Goal: Task Accomplishment & Management: Manage account settings

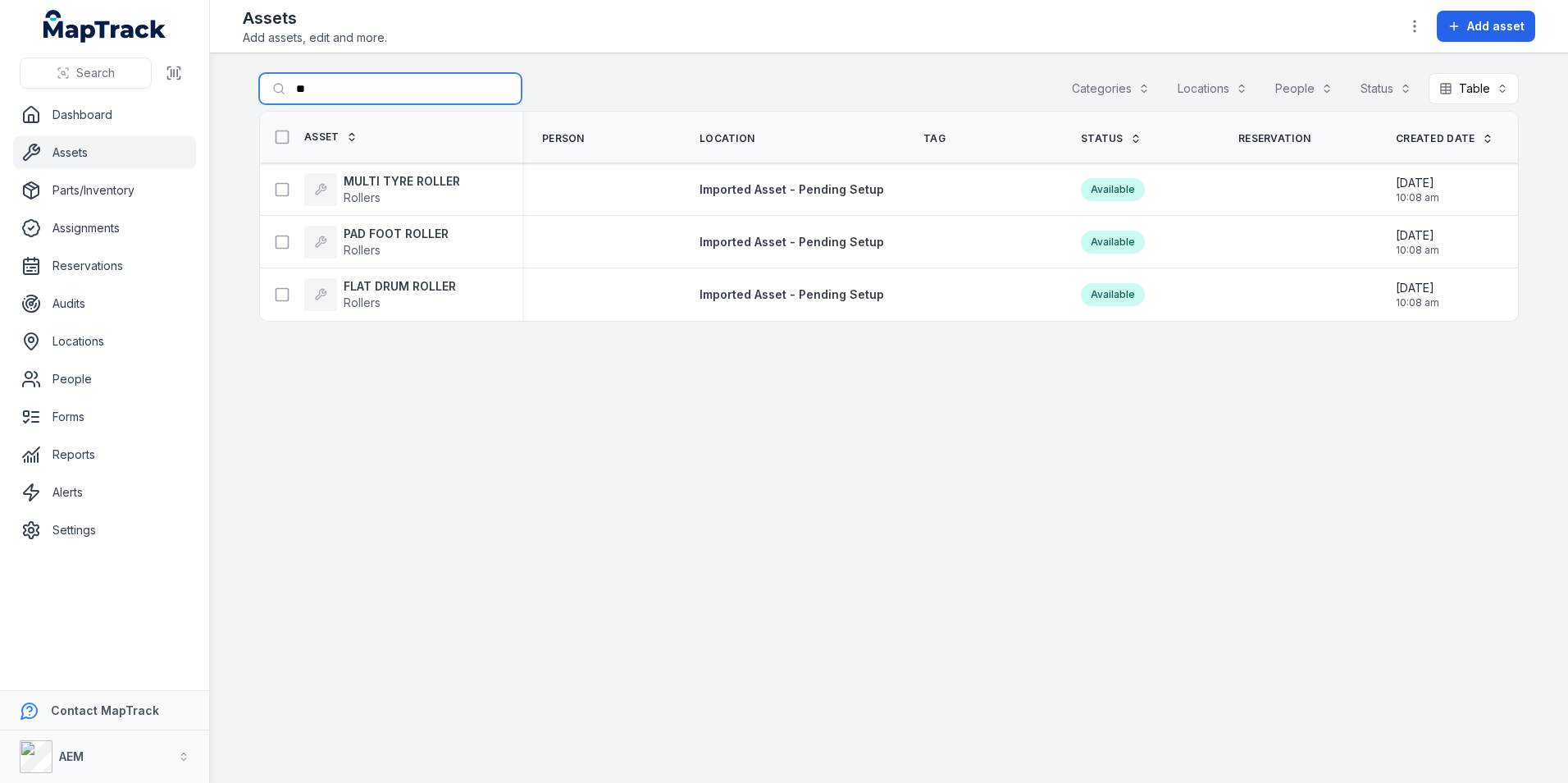
drag, startPoint x: 344, startPoint y: 84, endPoint x: 235, endPoint y: 97, distance: 109.8
click at [235, 97] on main "Search for assets ** Categories Locations People Status Table ***** Asset Perso…" at bounding box center [889, 418] width 1358 height 730
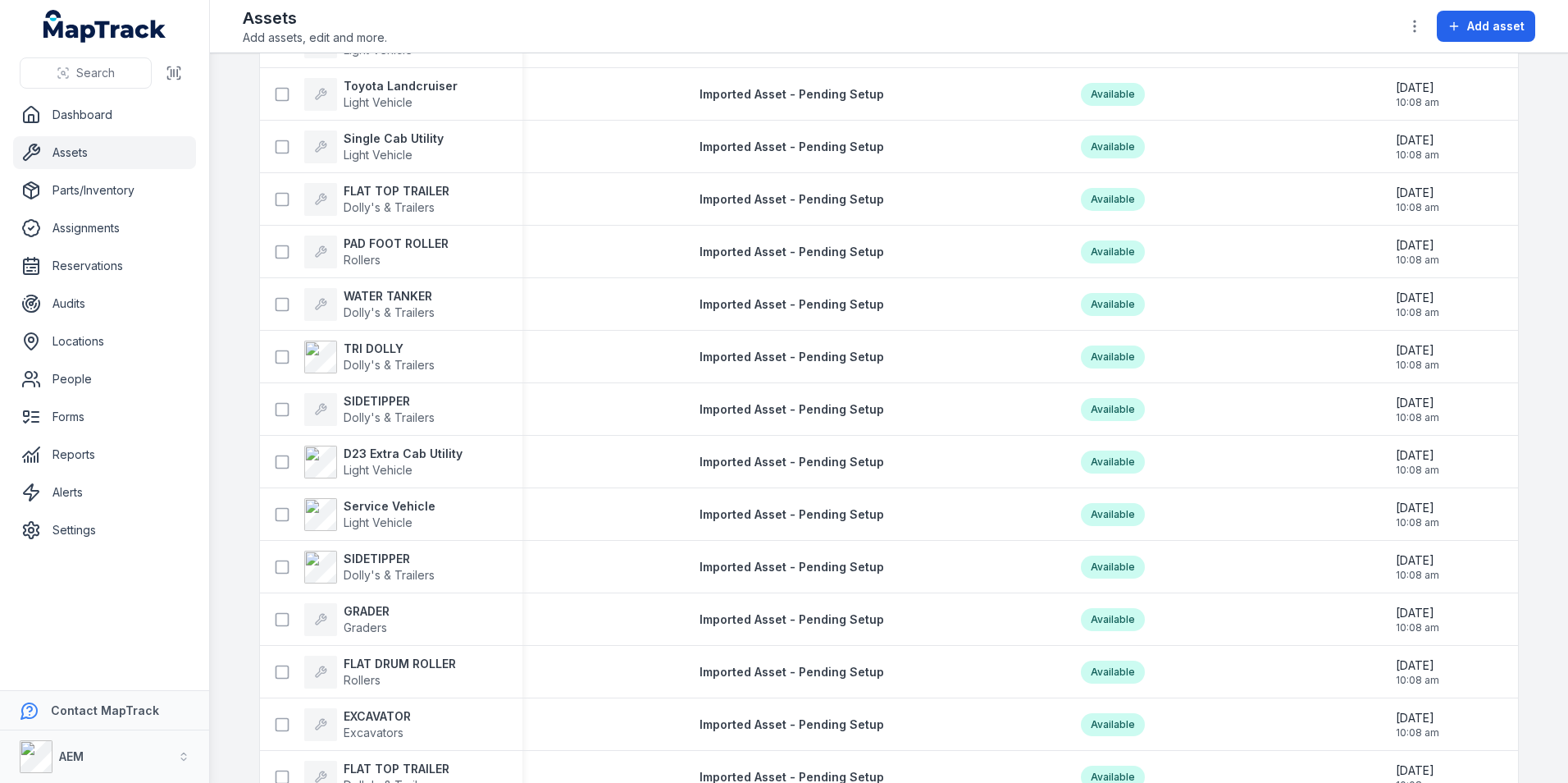
scroll to position [3118, 0]
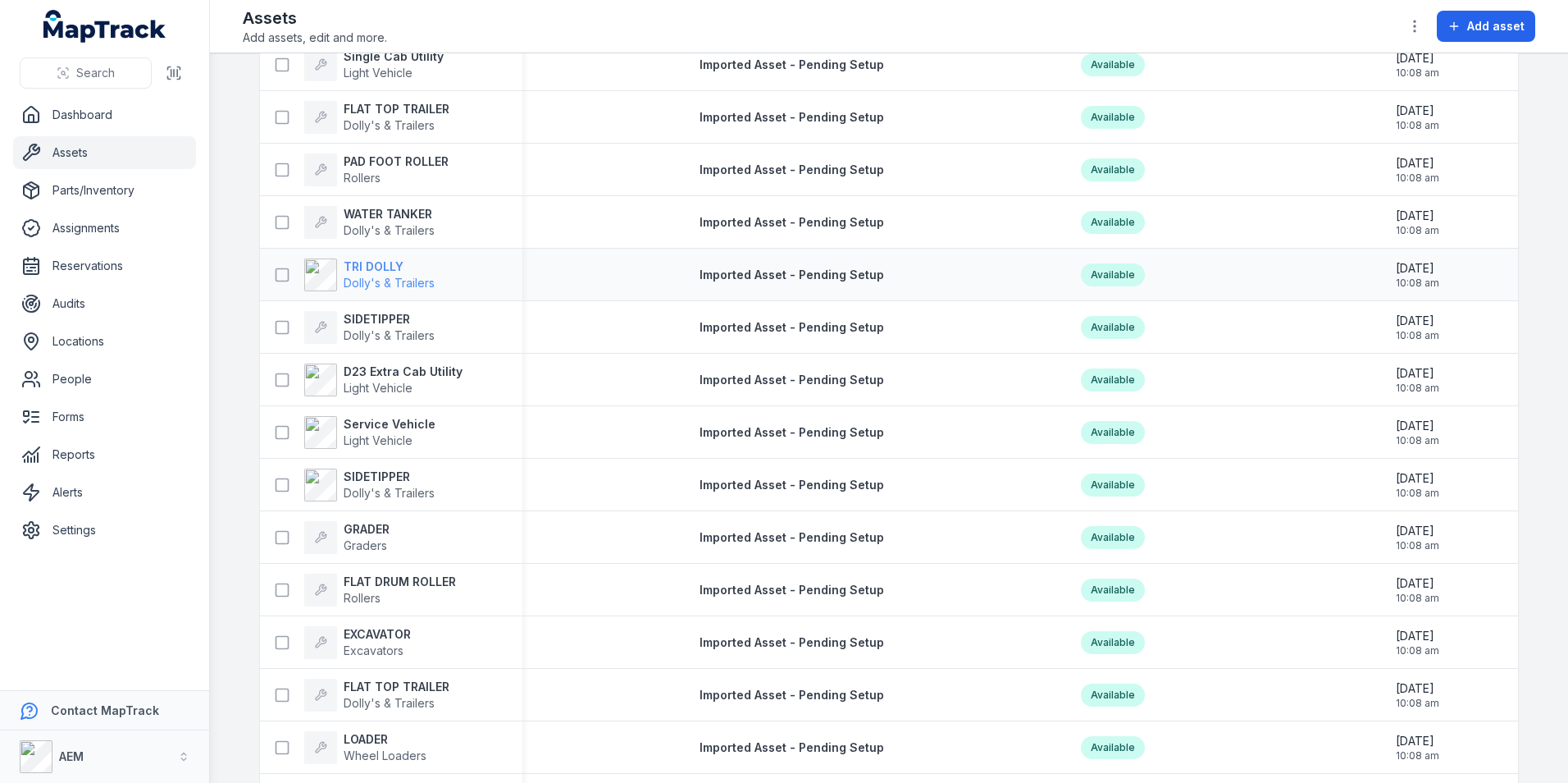
click at [374, 271] on strong "TRI DOLLY" at bounding box center [389, 267] width 91 height 17
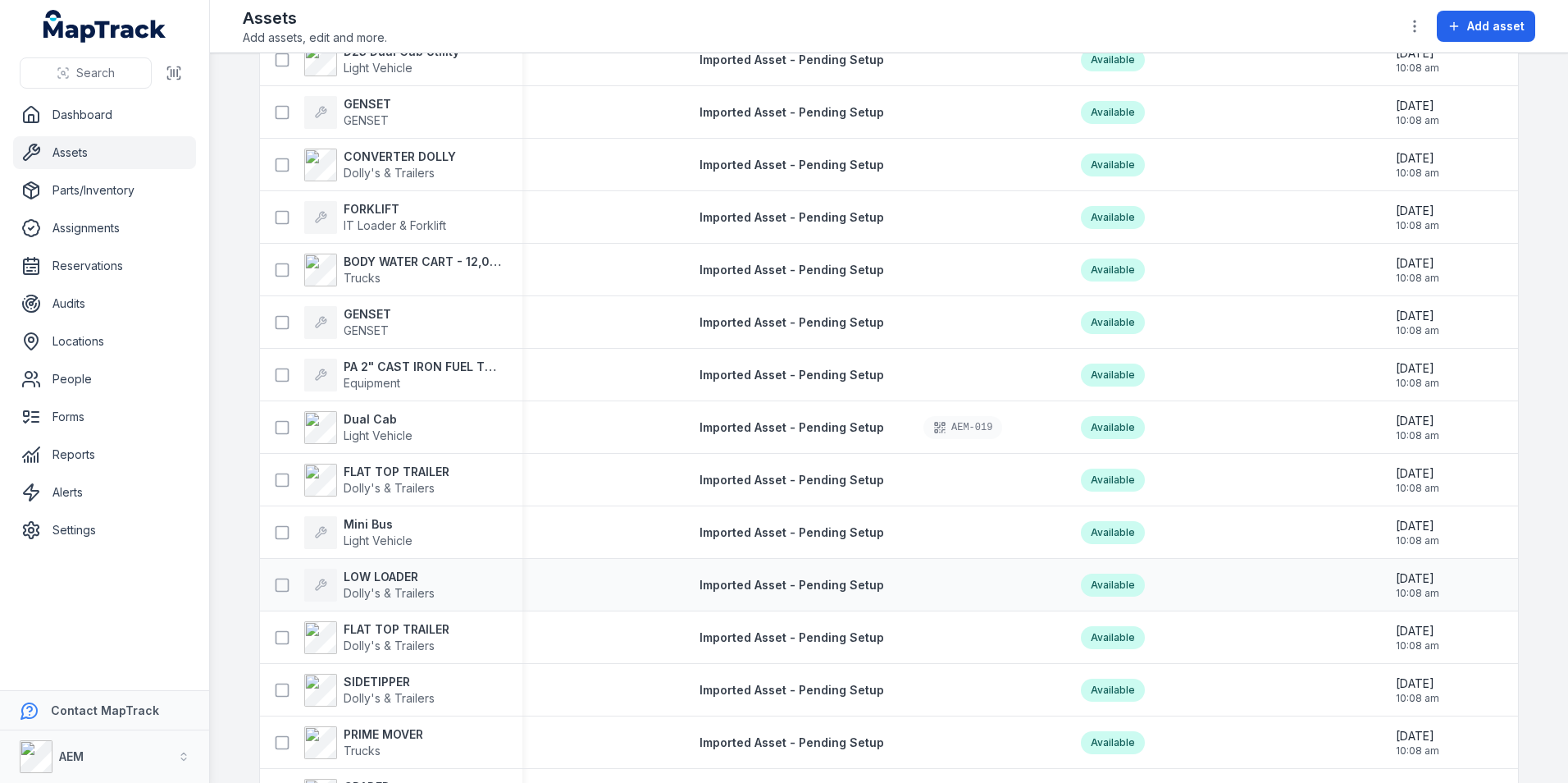
scroll to position [5867, 0]
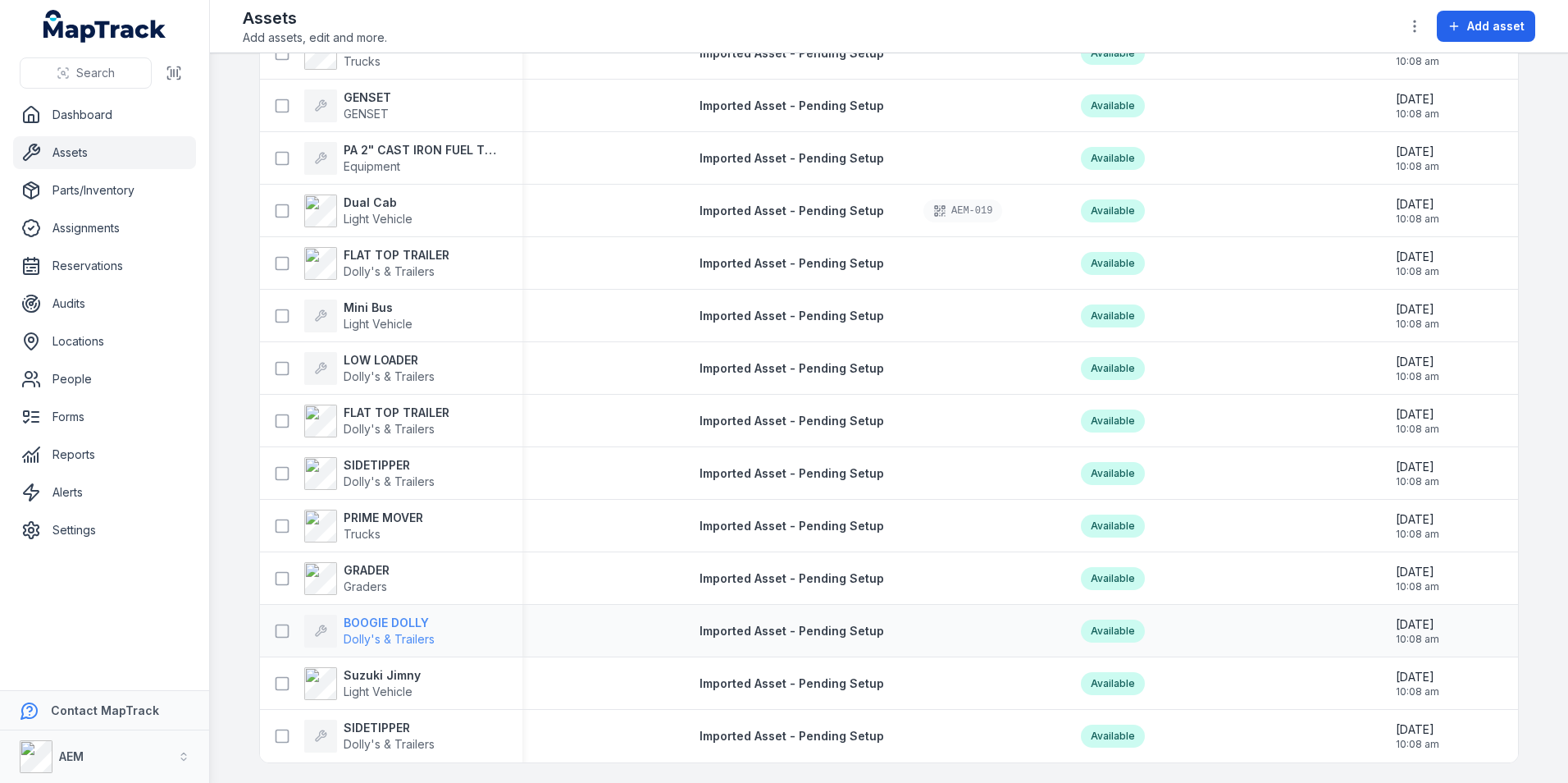
click at [409, 617] on strong "BOOGIE DOLLY" at bounding box center [389, 623] width 91 height 17
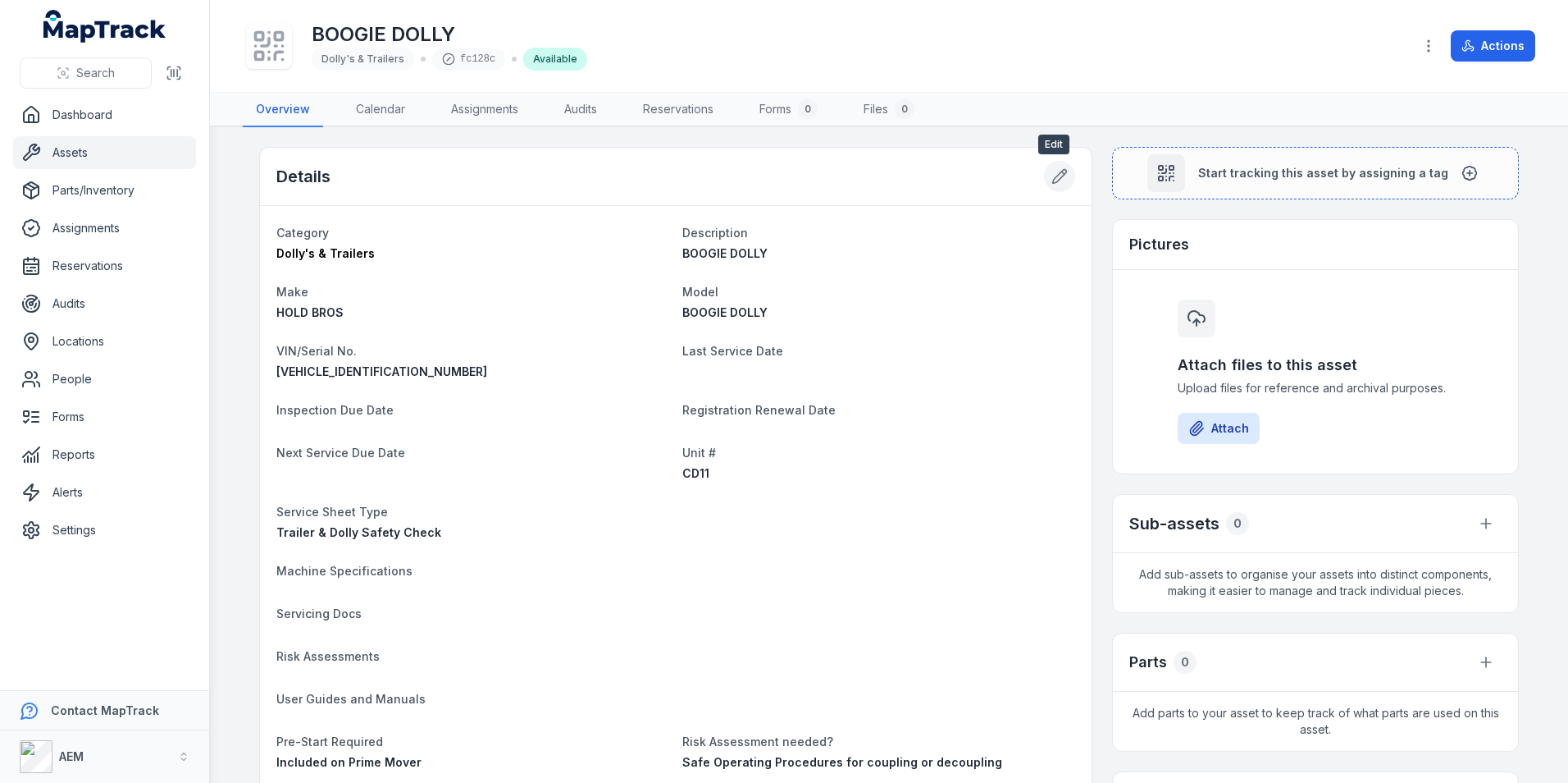
click at [1048, 168] on button at bounding box center [1060, 177] width 31 height 31
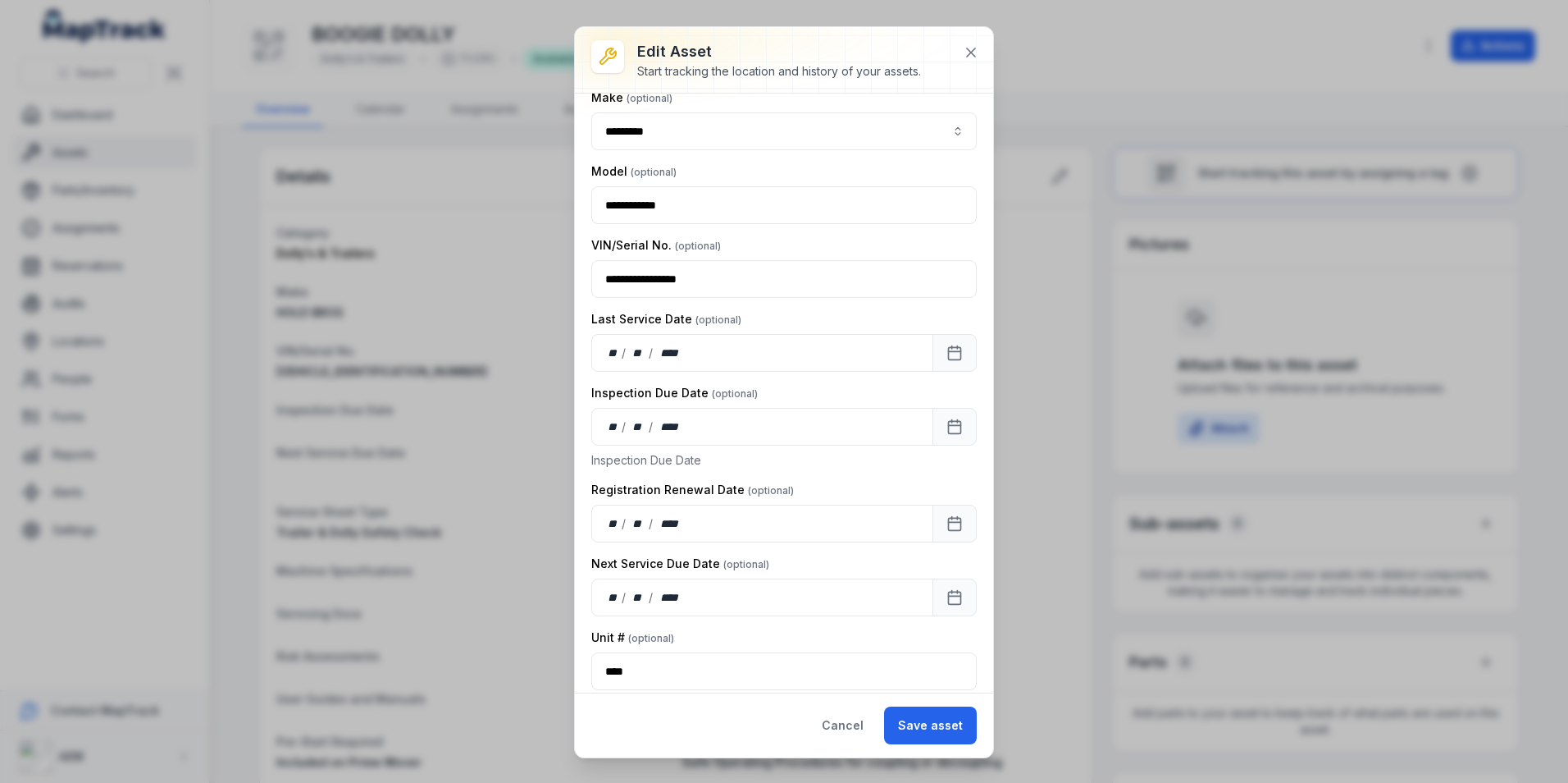
scroll to position [246, 0]
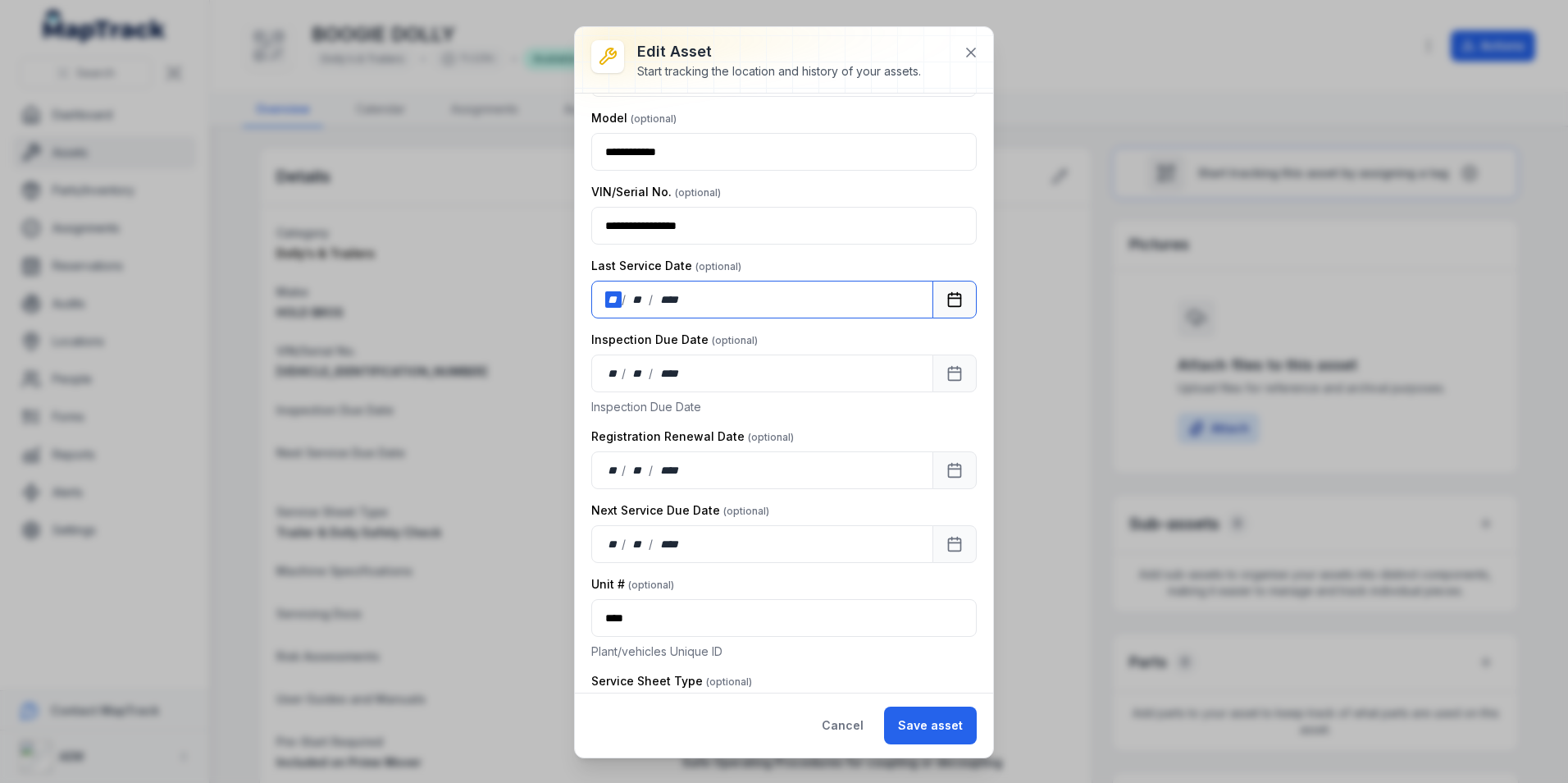
click at [608, 297] on div "**" at bounding box center [613, 299] width 17 height 17
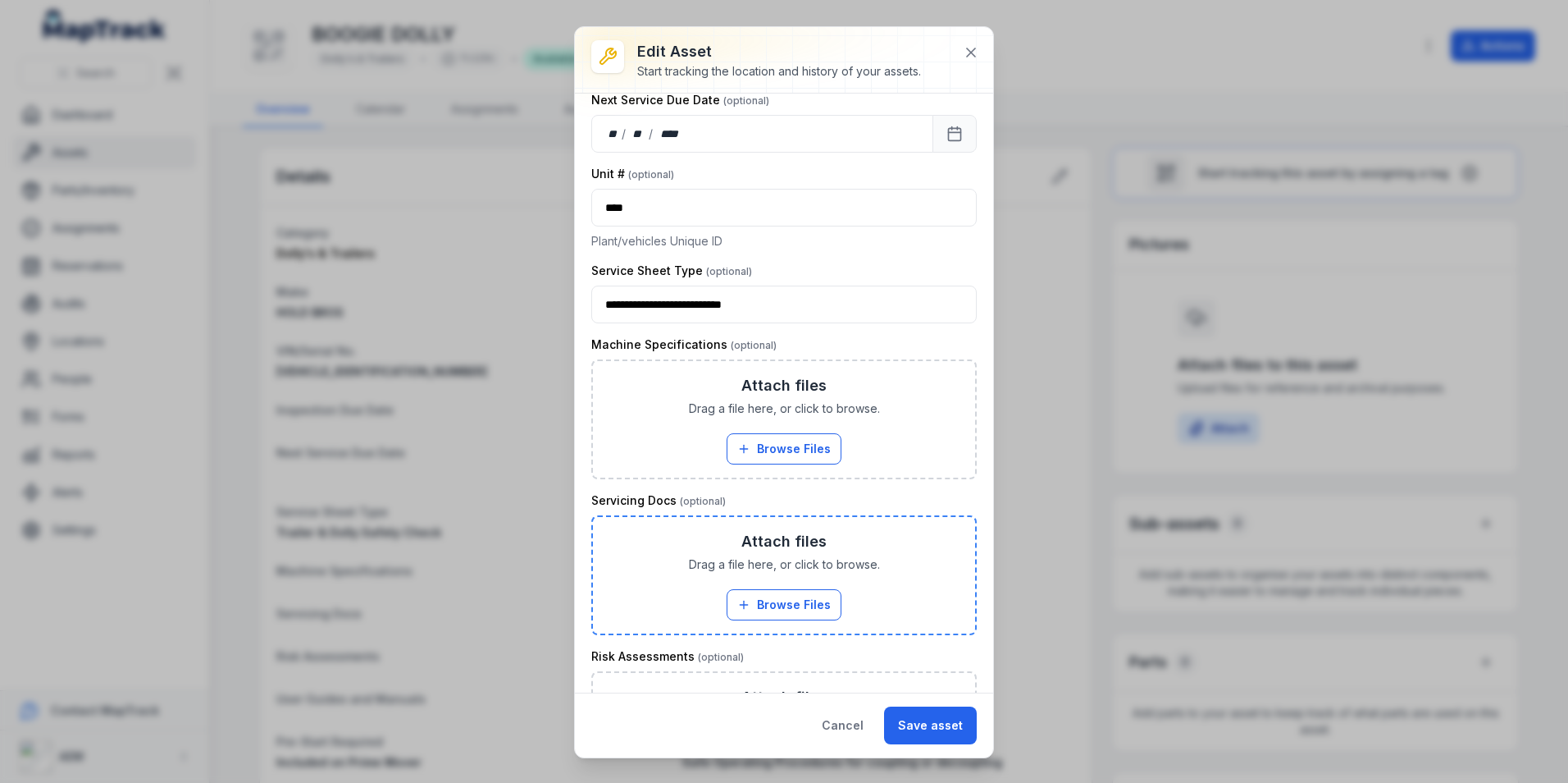
scroll to position [614, 0]
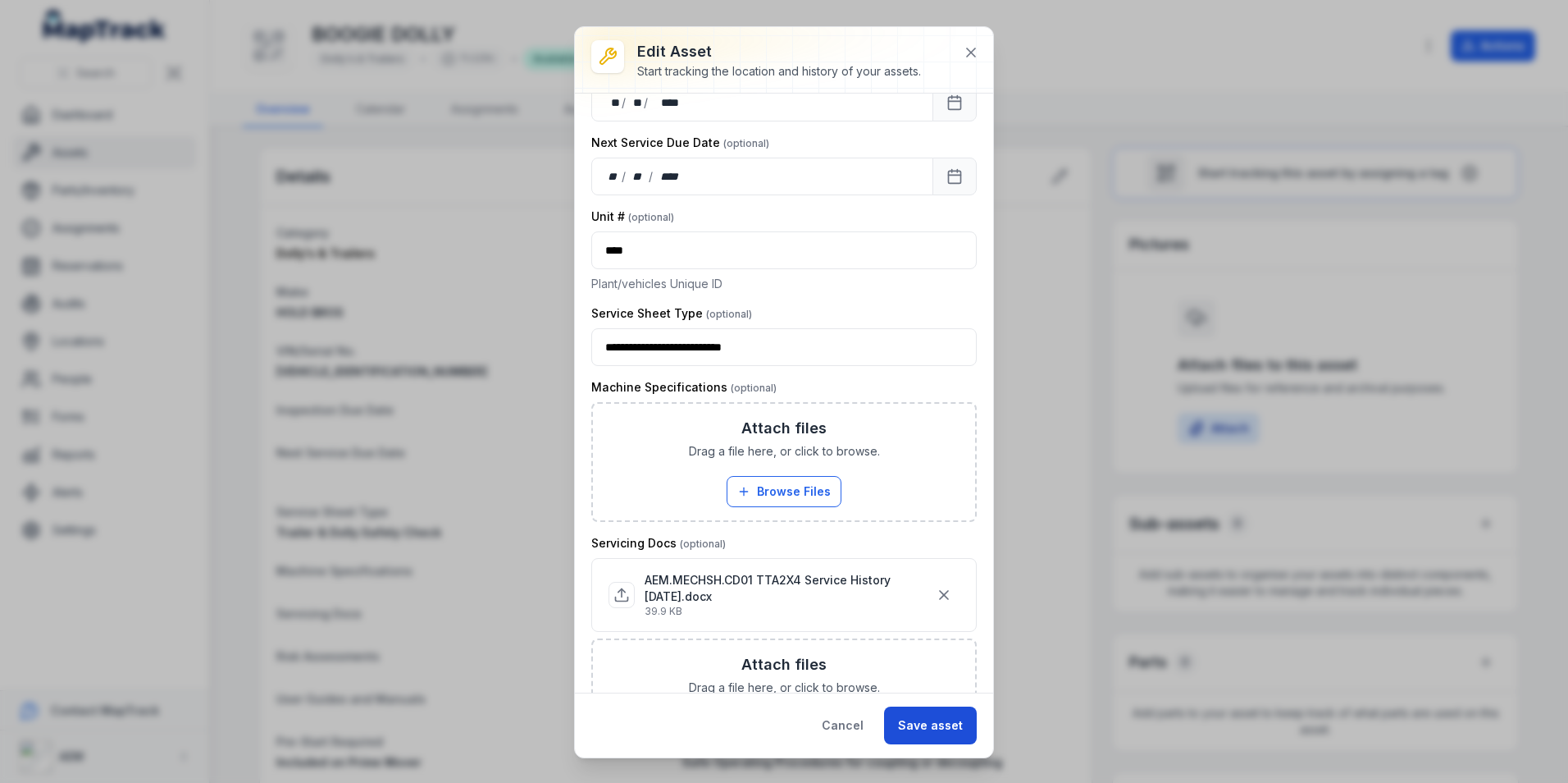
click at [926, 726] on button "Save asset" at bounding box center [930, 725] width 93 height 38
